Goal: Navigation & Orientation: Find specific page/section

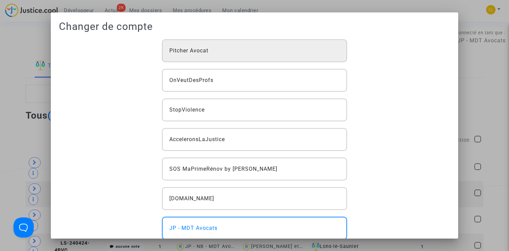
click at [238, 53] on div "Pitcher Avocat" at bounding box center [254, 50] width 185 height 23
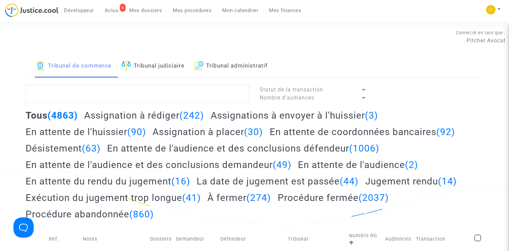
click at [162, 67] on link "Tribunal judiciaire" at bounding box center [153, 66] width 63 height 23
